Goal: Find specific page/section: Find specific page/section

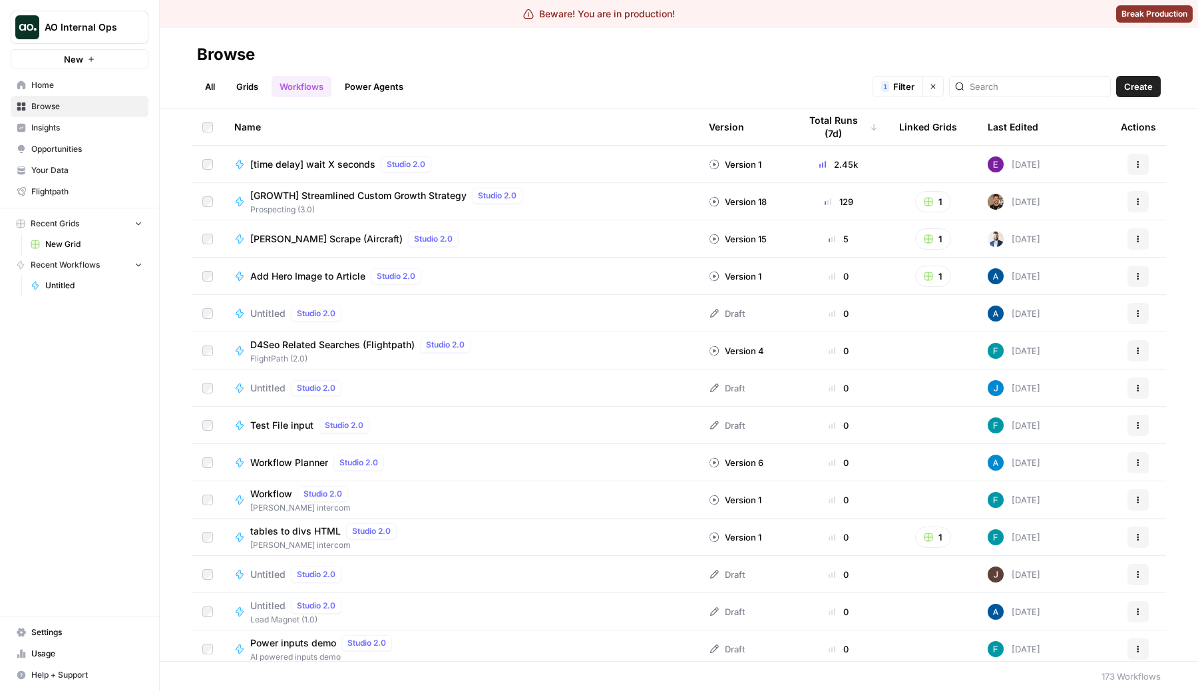
click at [540, 61] on div "Browse" at bounding box center [678, 54] width 963 height 21
click at [914, 88] on span "Filter" at bounding box center [903, 86] width 21 height 13
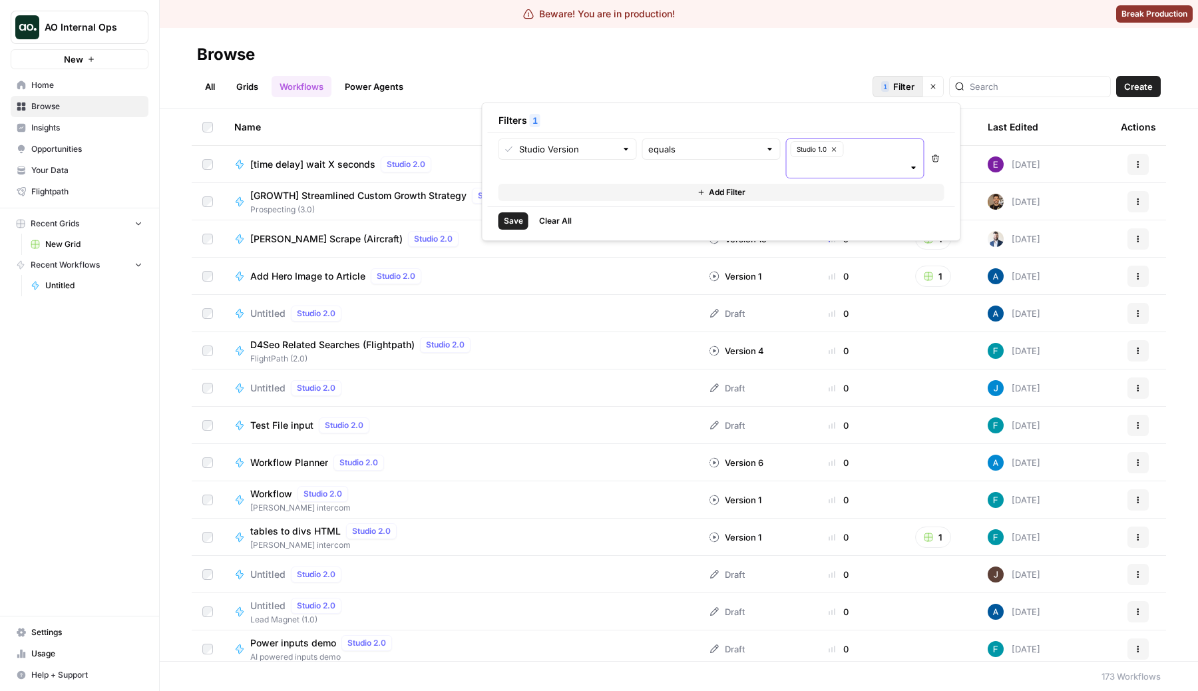
click at [814, 170] on input "text" at bounding box center [848, 167] width 112 height 13
click at [837, 220] on span "Studio 2.0" at bounding box center [852, 217] width 110 height 13
click at [879, 155] on button "Studio 2.0" at bounding box center [873, 149] width 55 height 16
click at [830, 148] on icon "button" at bounding box center [833, 149] width 7 height 7
click at [830, 148] on input "text" at bounding box center [847, 148] width 112 height 13
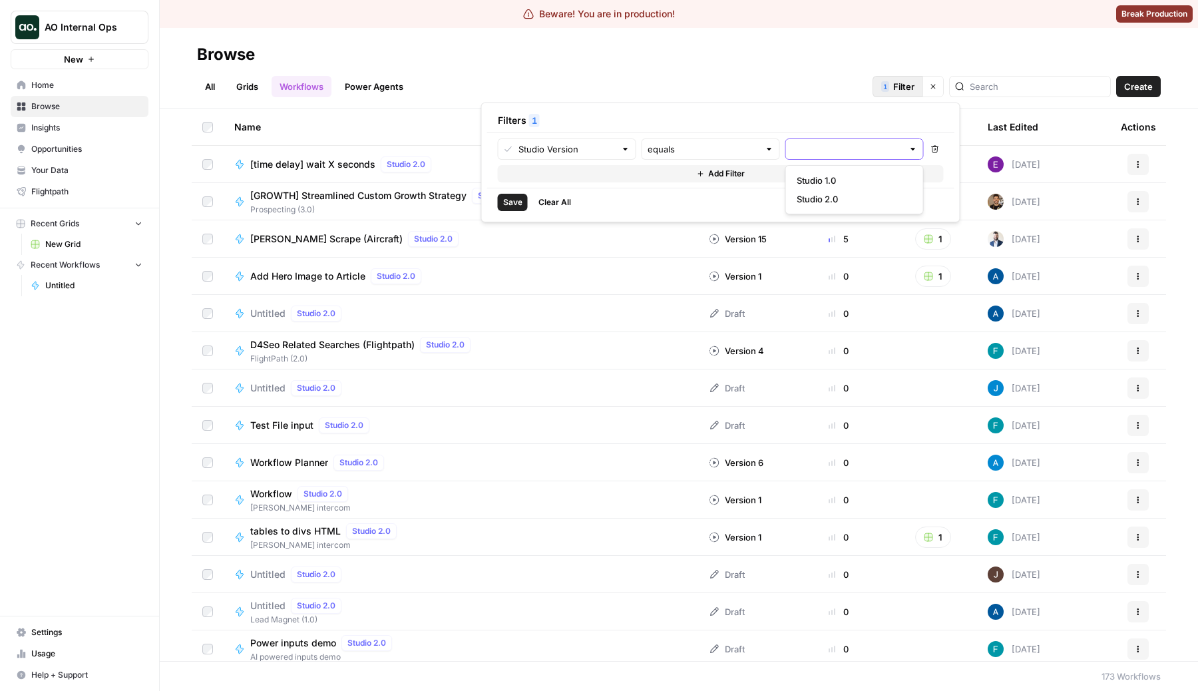
click at [834, 147] on input "text" at bounding box center [847, 148] width 112 height 13
click at [852, 181] on span "Studio 1.0" at bounding box center [851, 180] width 110 height 13
click at [847, 210] on button "Studio 2.0" at bounding box center [854, 217] width 126 height 19
click at [860, 174] on div "Studio 1.0 Studio 2.0" at bounding box center [854, 158] width 138 height 40
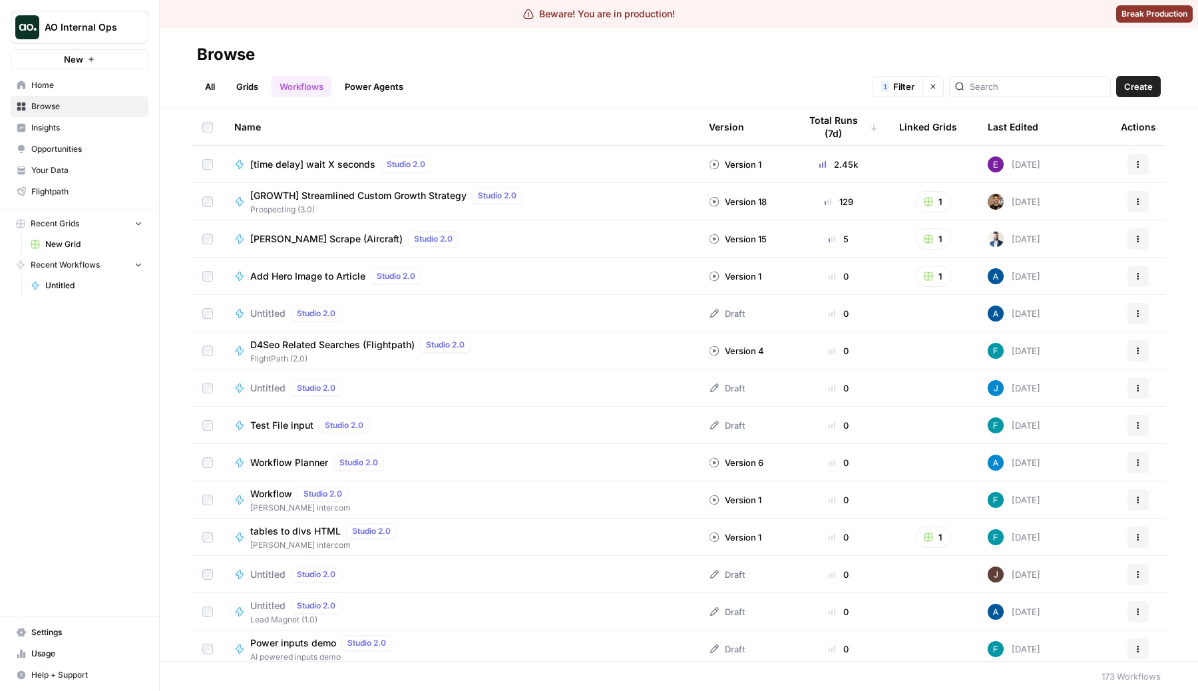
click at [729, 72] on div "All Grids Workflows Power Agents 1 Filter Clear filters Create" at bounding box center [678, 81] width 963 height 32
click at [923, 96] on button "1 Filter" at bounding box center [897, 86] width 51 height 21
click at [575, 75] on div "All Grids Workflows Power Agents 1 Filter Clear filters Create" at bounding box center [678, 81] width 963 height 32
